Goal: Browse casually

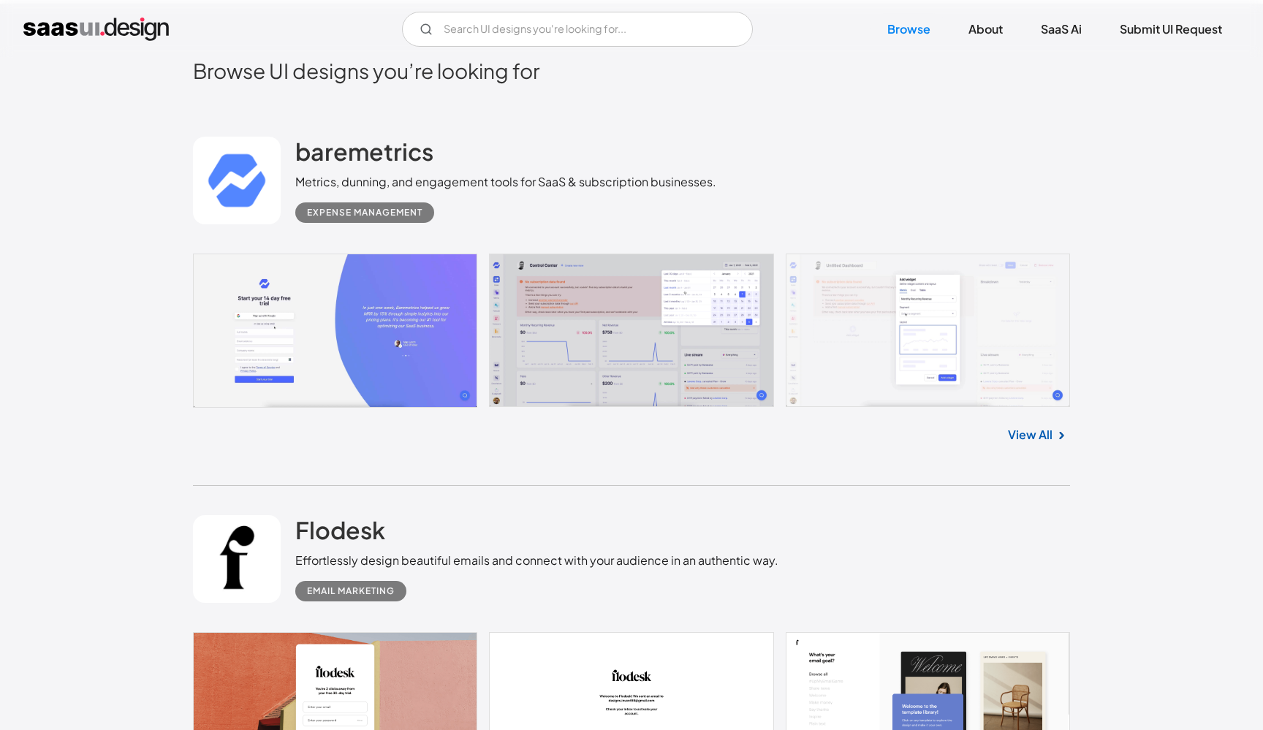
scroll to position [426, 0]
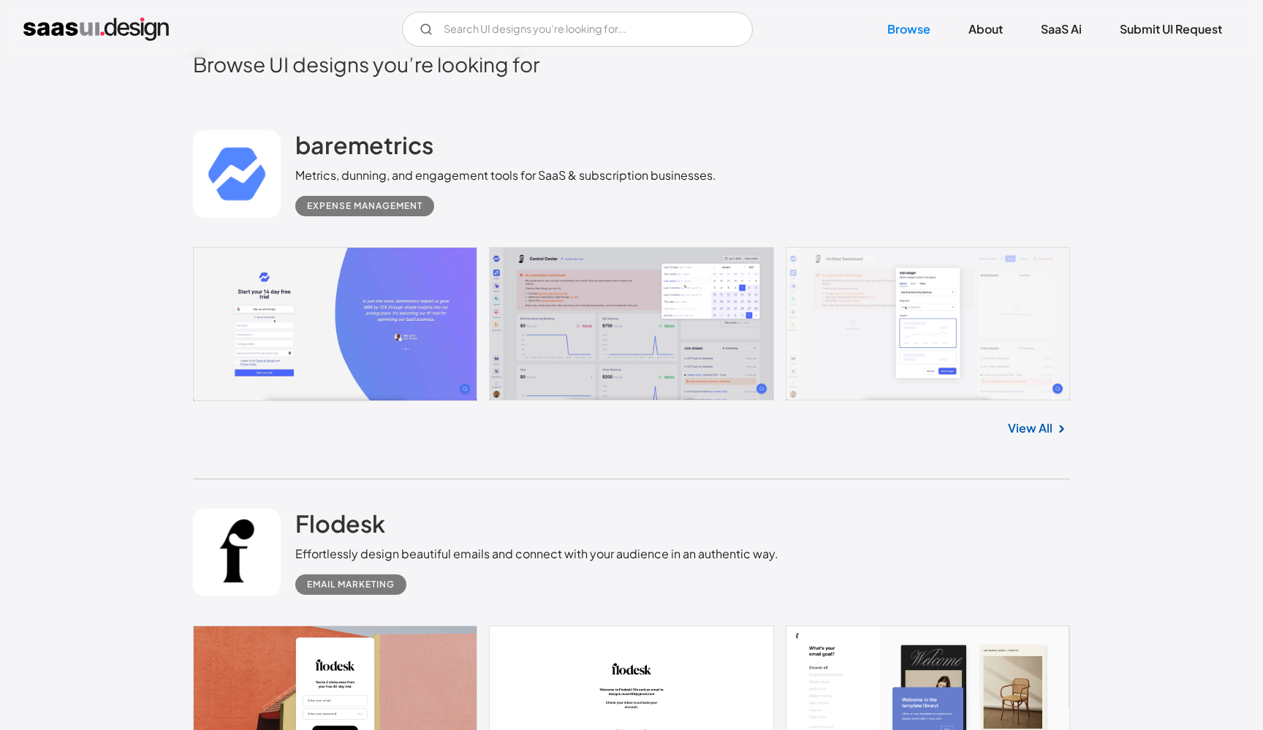
click at [344, 297] on link at bounding box center [631, 324] width 877 height 154
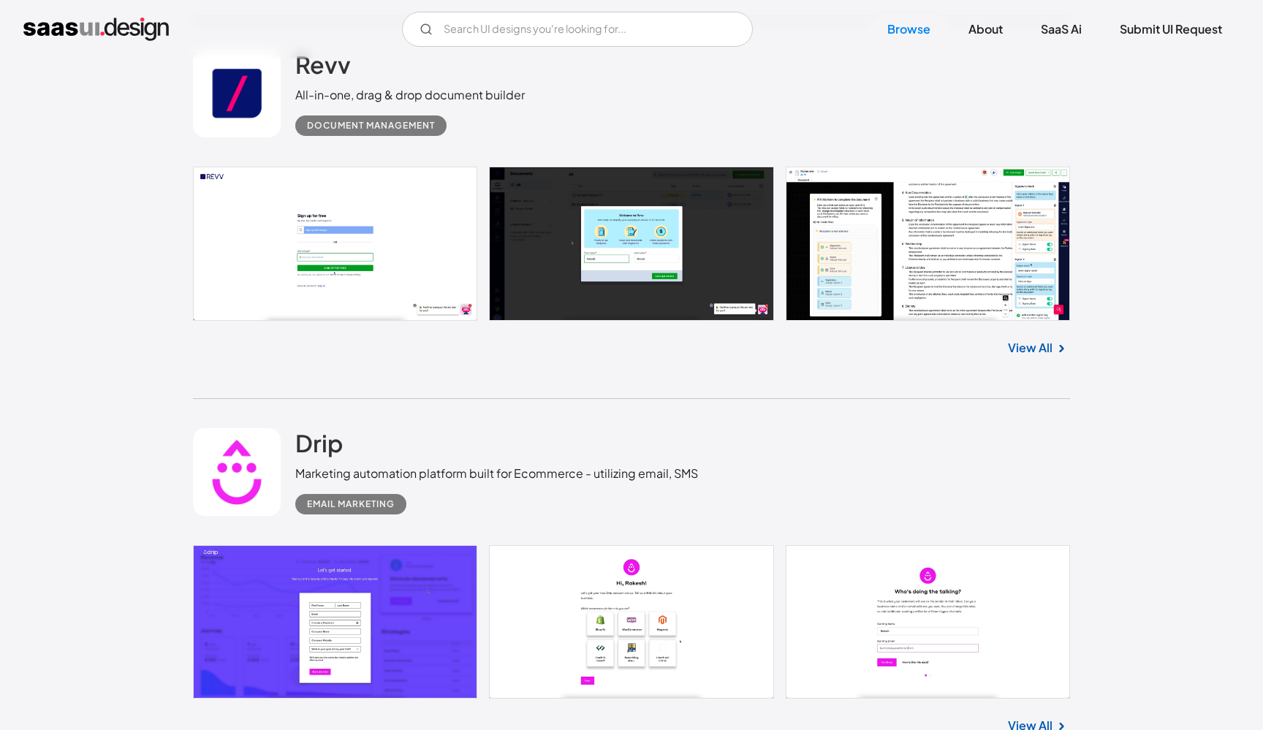
scroll to position [1286, 0]
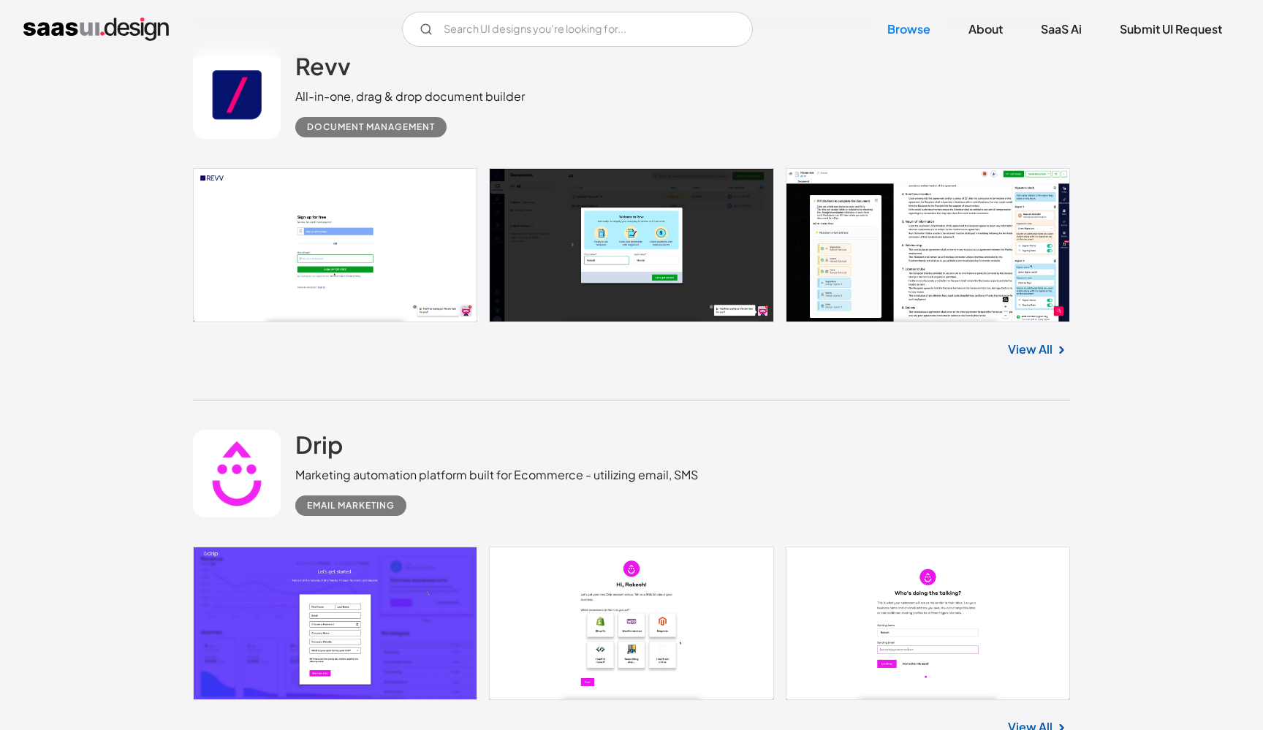
click at [341, 239] on link at bounding box center [631, 245] width 877 height 154
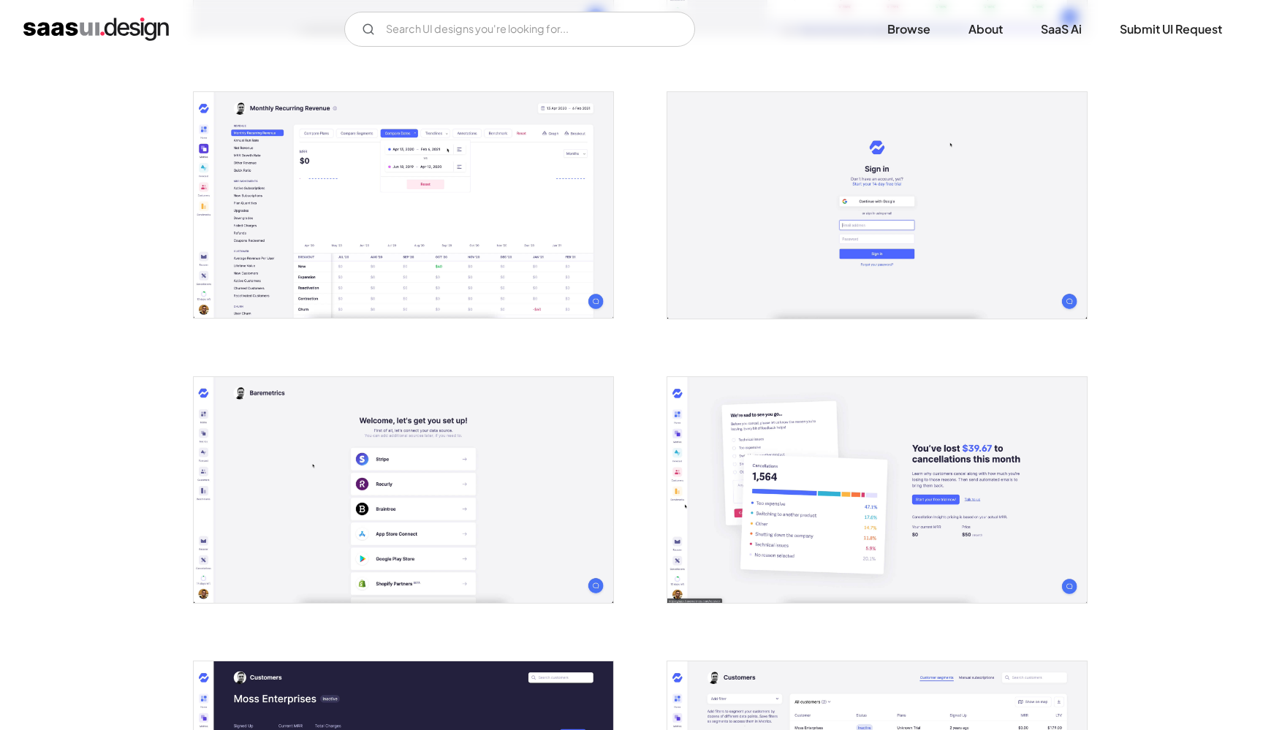
scroll to position [1384, 0]
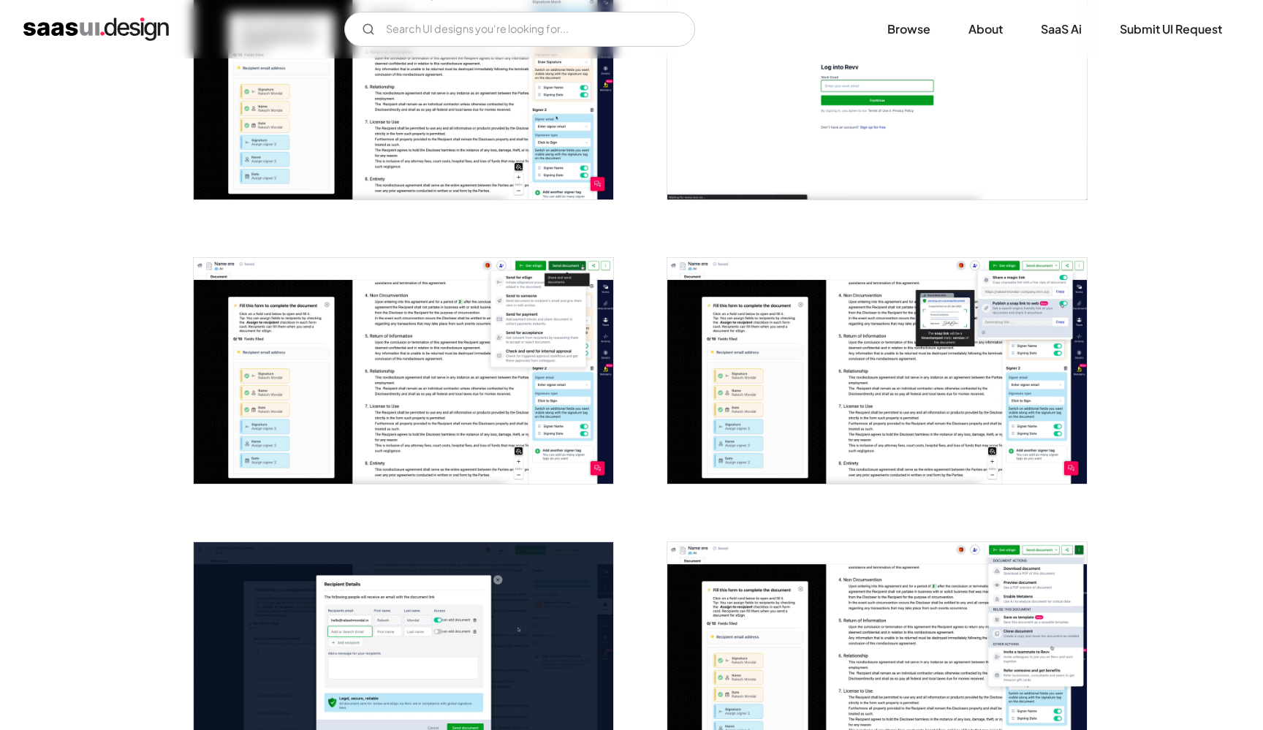
scroll to position [714, 0]
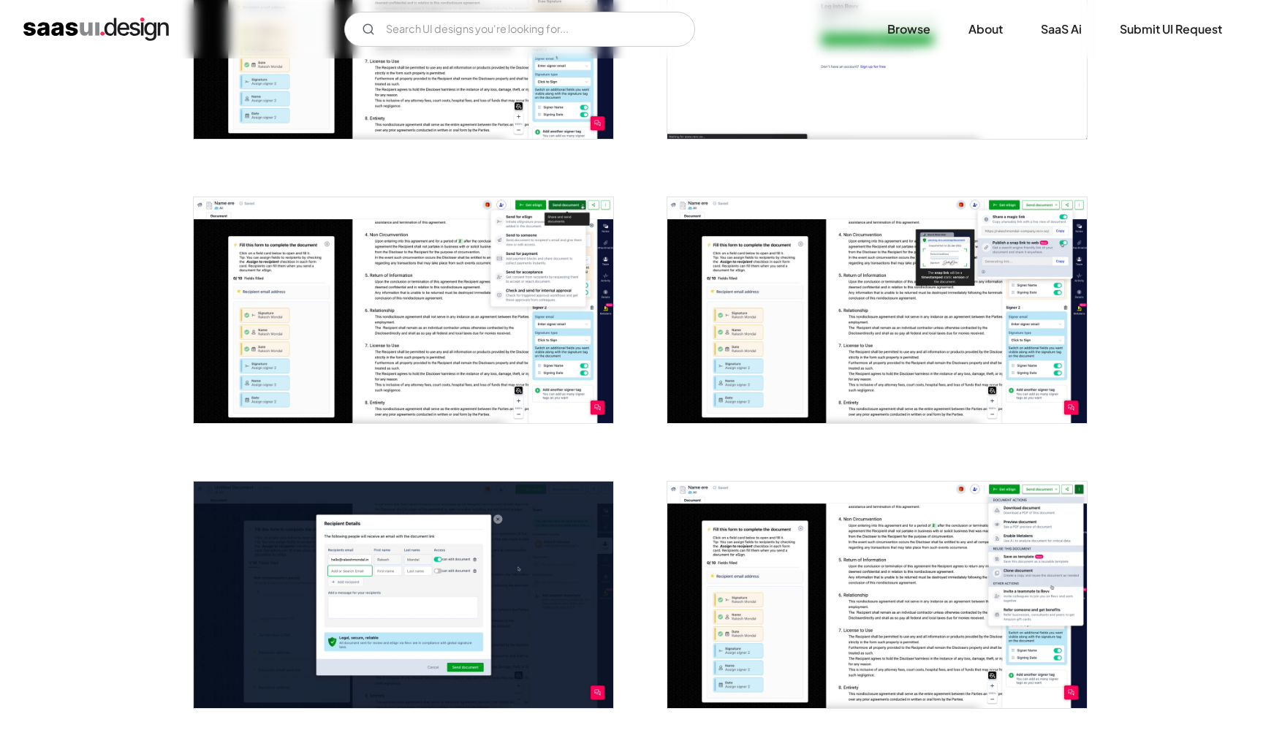
click at [789, 306] on img "open lightbox" at bounding box center [877, 310] width 420 height 226
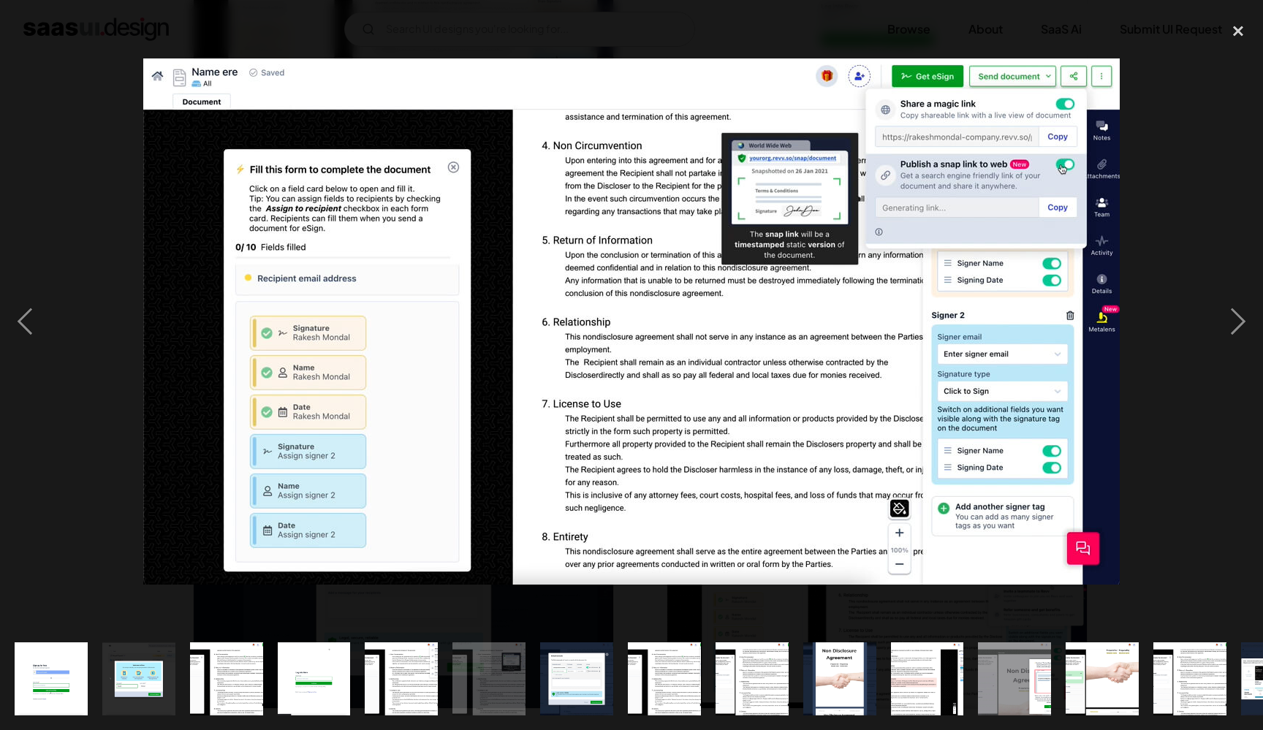
click at [80, 89] on div at bounding box center [631, 321] width 1263 height 613
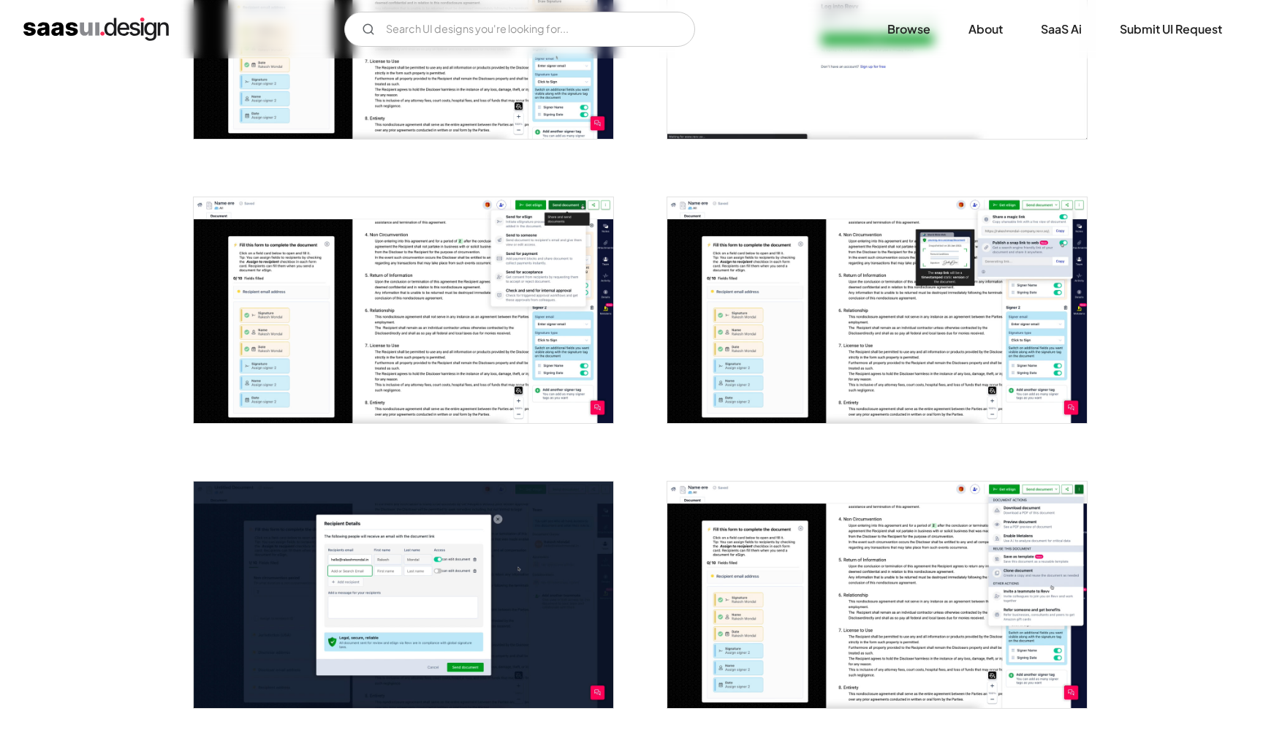
click at [477, 312] on img "open lightbox" at bounding box center [404, 310] width 420 height 226
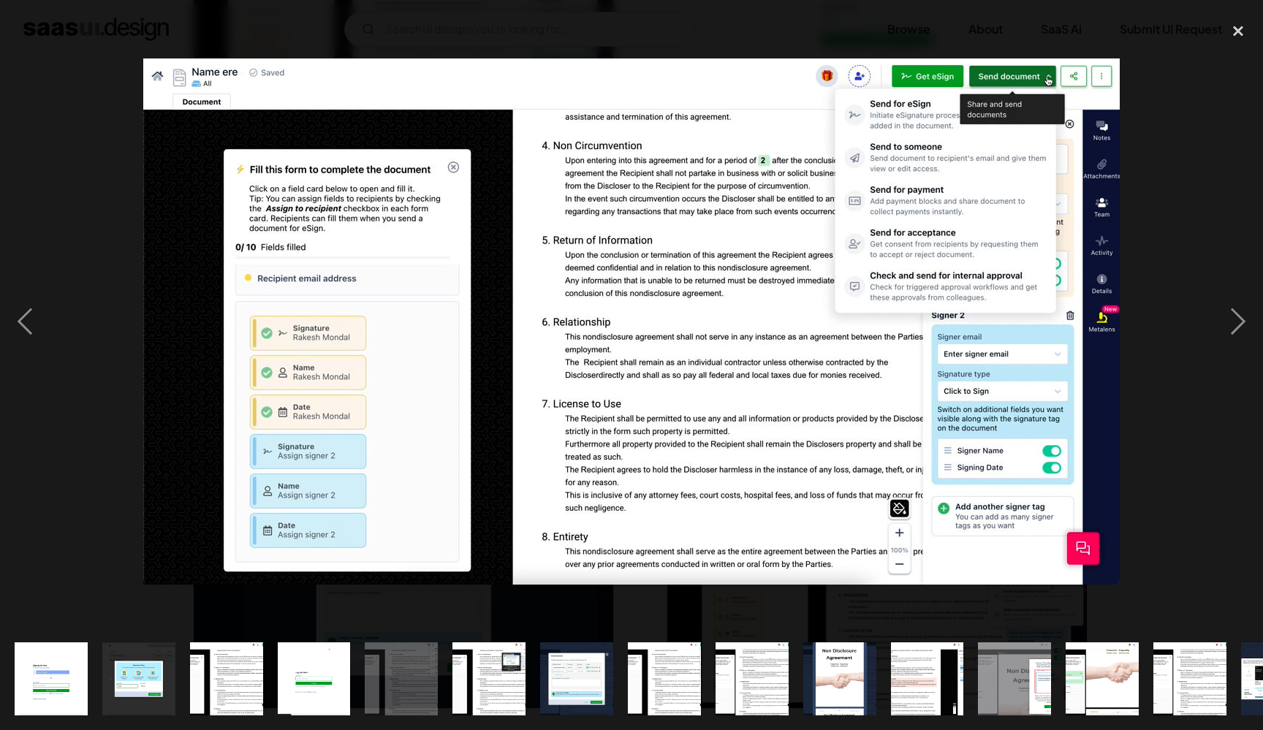
click at [64, 146] on div at bounding box center [631, 321] width 1263 height 613
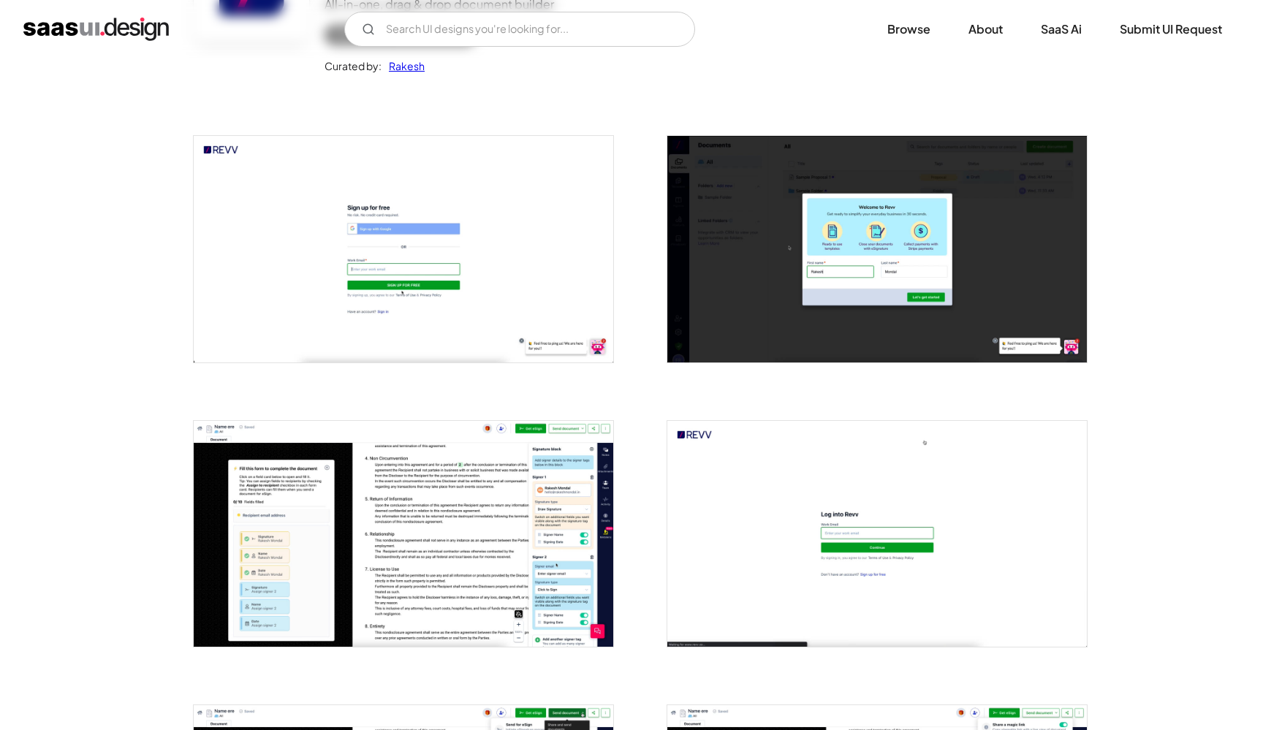
scroll to position [205, 0]
